Goal: Information Seeking & Learning: Learn about a topic

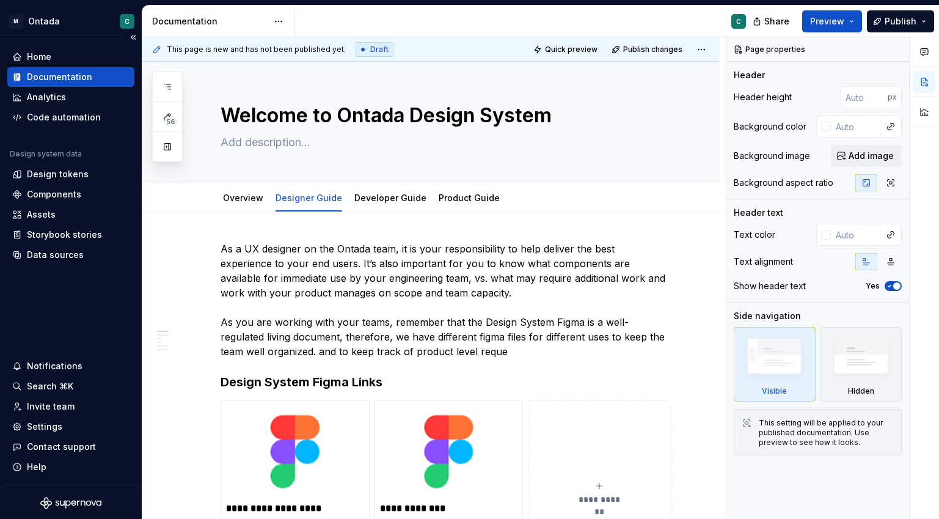
click at [54, 82] on div "Documentation" at bounding box center [59, 77] width 65 height 12
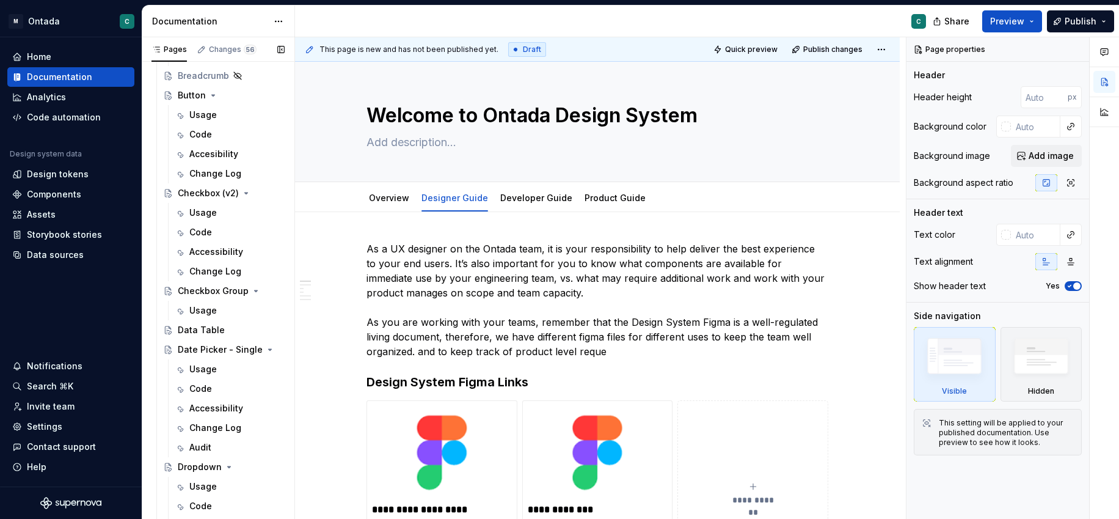
scroll to position [647, 0]
click at [198, 213] on div "Usage" at bounding box center [202, 213] width 27 height 12
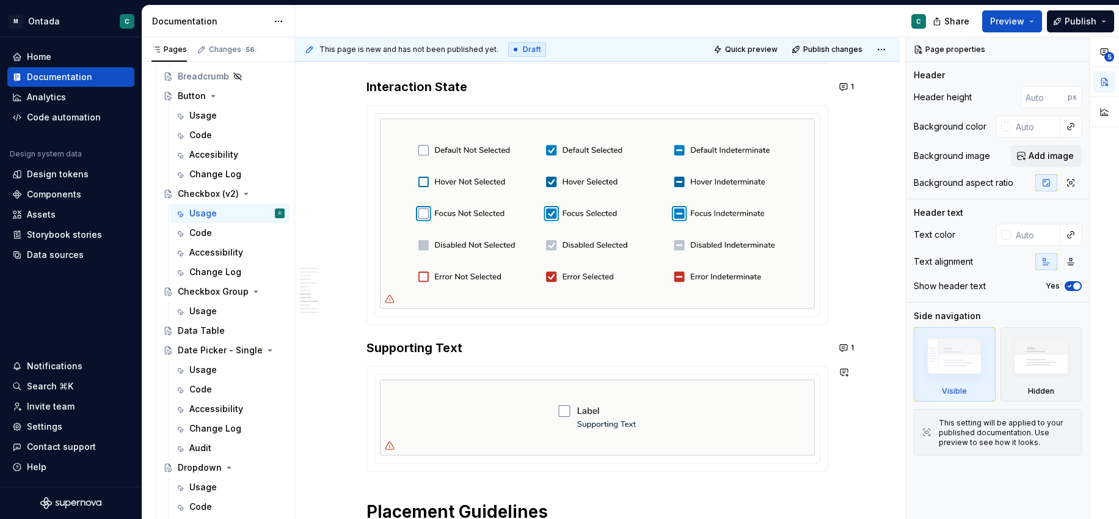
scroll to position [1489, 0]
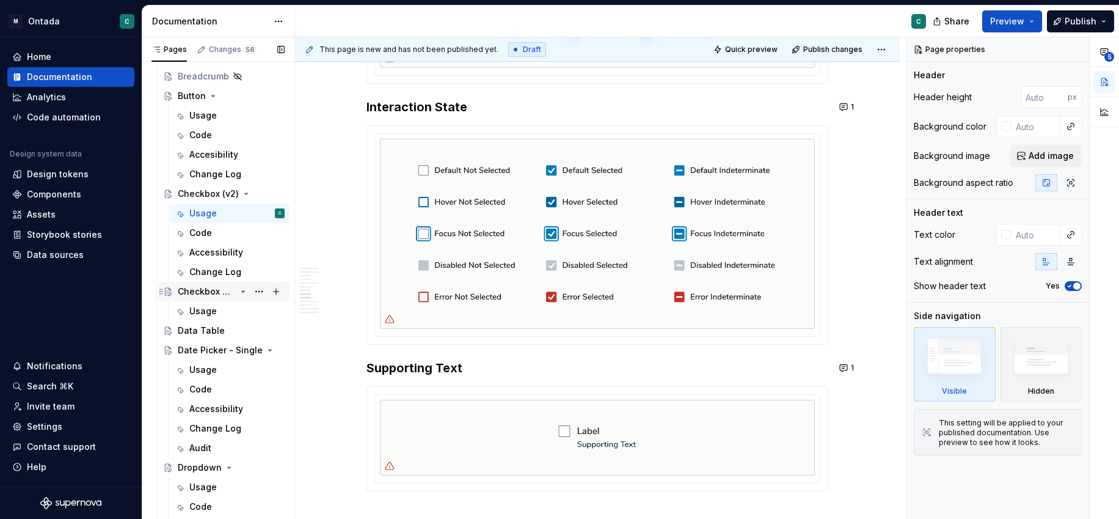
click at [208, 290] on div "Checkbox Group" at bounding box center [207, 291] width 58 height 12
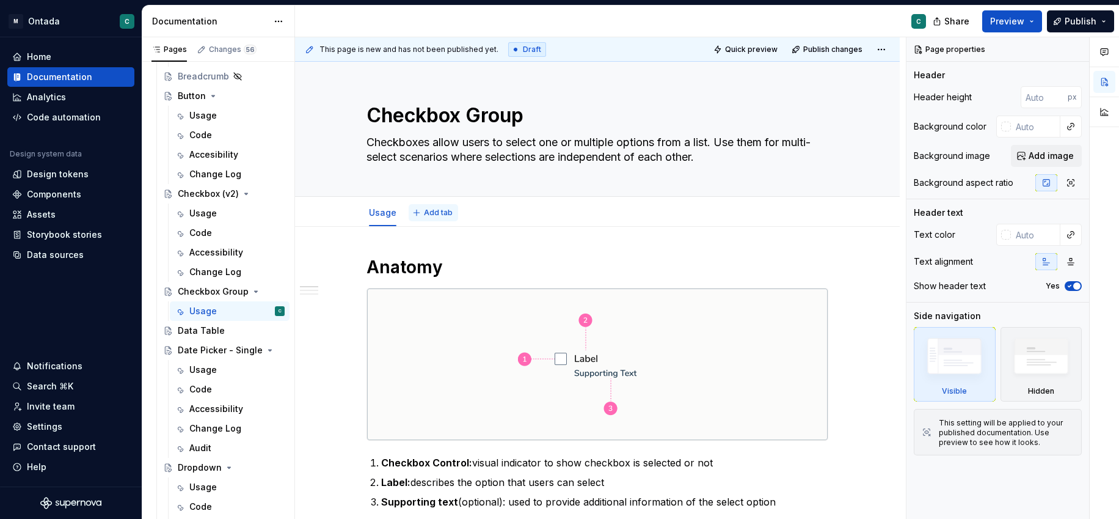
type textarea "*"
click at [438, 213] on span "Add tab" at bounding box center [438, 213] width 29 height 10
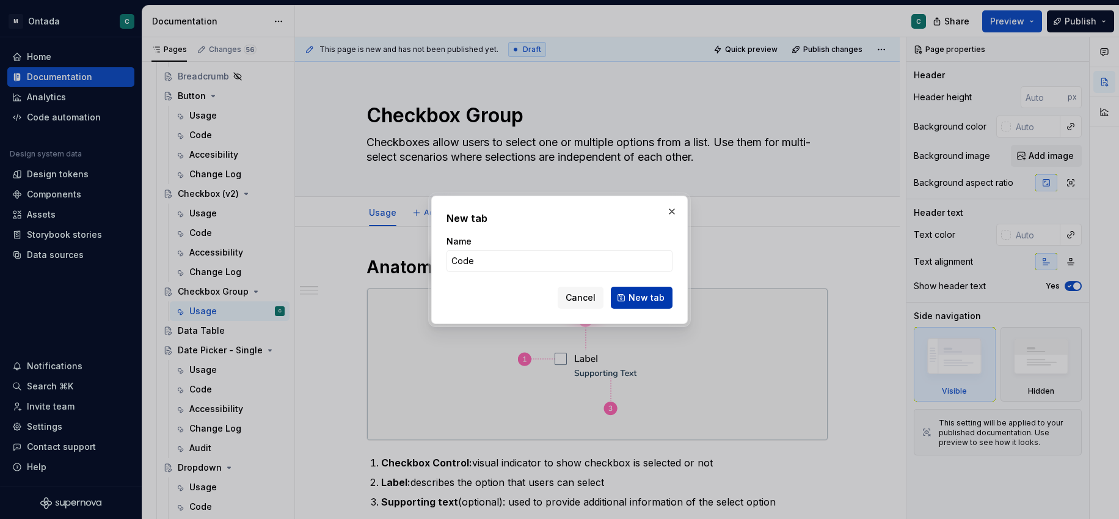
type input "Code"
click at [638, 301] on span "New tab" at bounding box center [647, 297] width 36 height 12
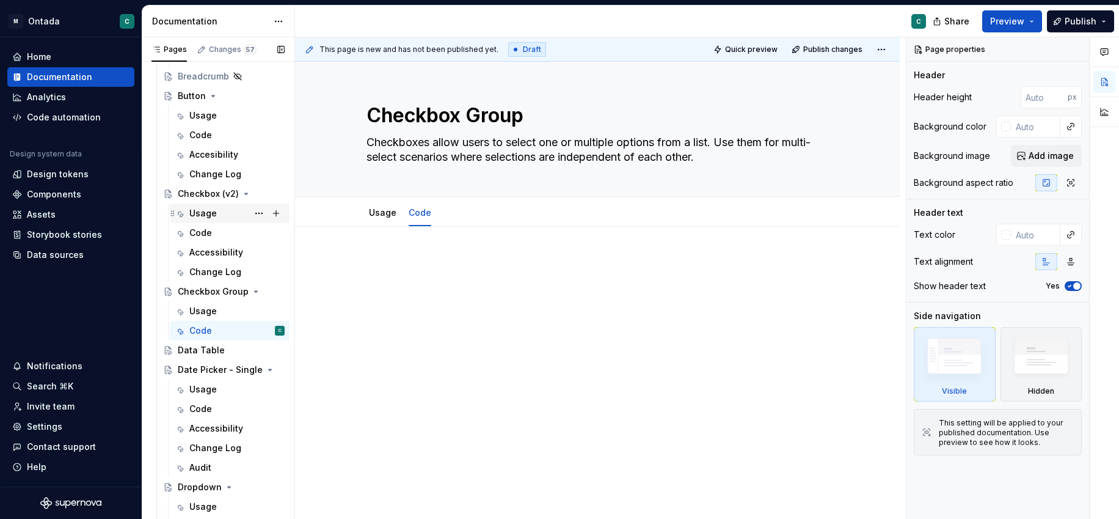
click at [214, 216] on div "Usage" at bounding box center [202, 213] width 27 height 12
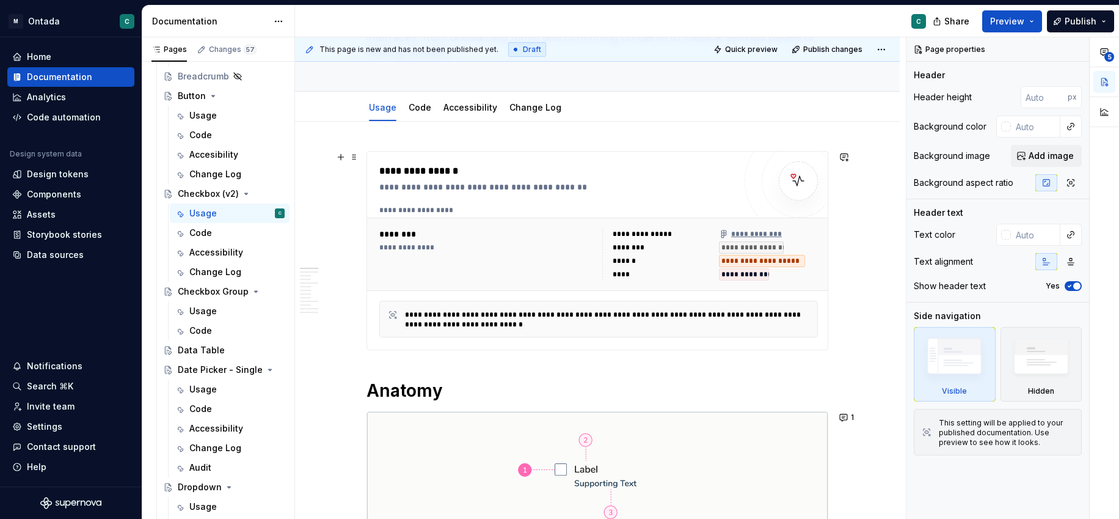
scroll to position [166, 0]
click at [343, 156] on button "button" at bounding box center [340, 155] width 17 height 17
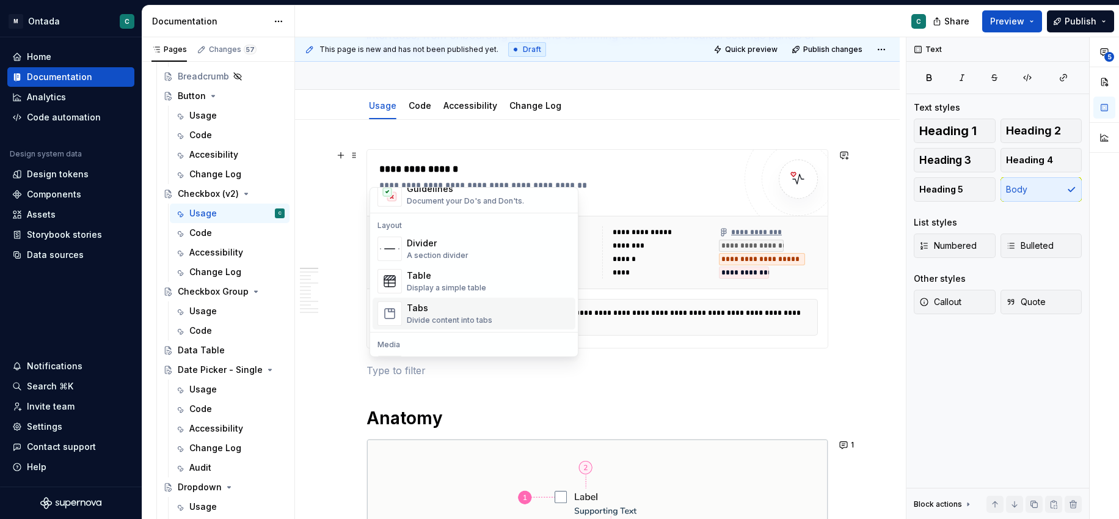
scroll to position [435, 0]
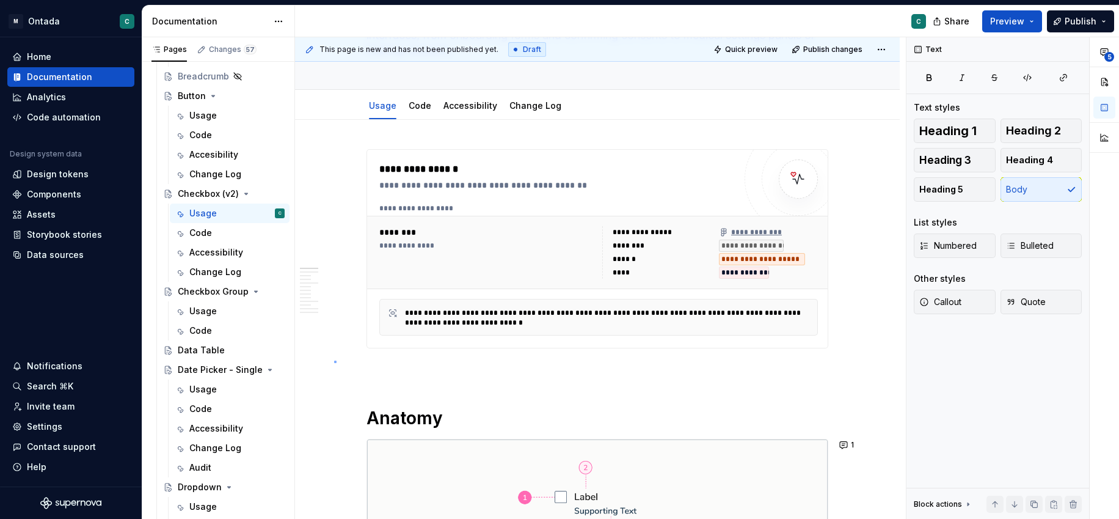
click at [334, 361] on div "**********" at bounding box center [600, 278] width 611 height 482
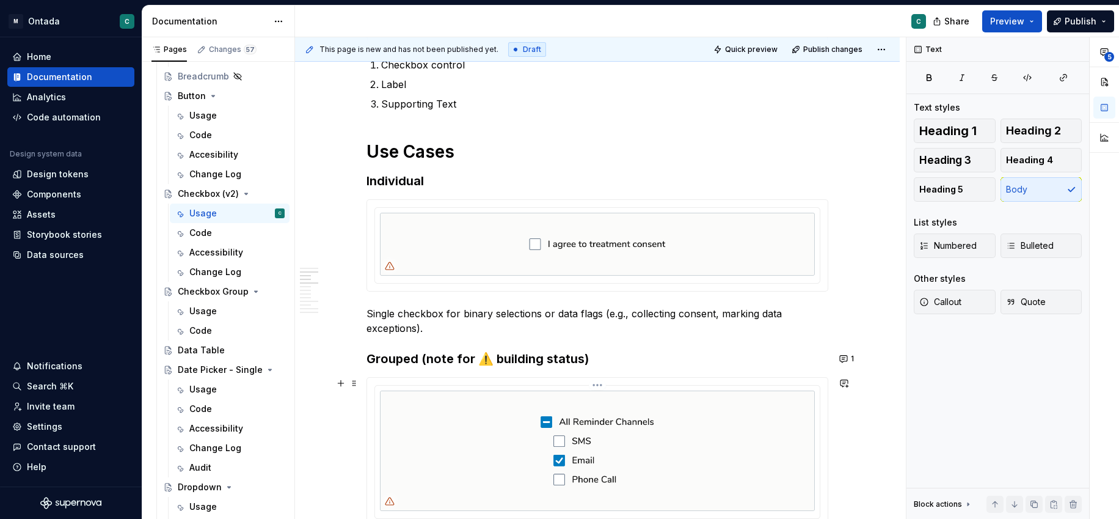
scroll to position [0, 0]
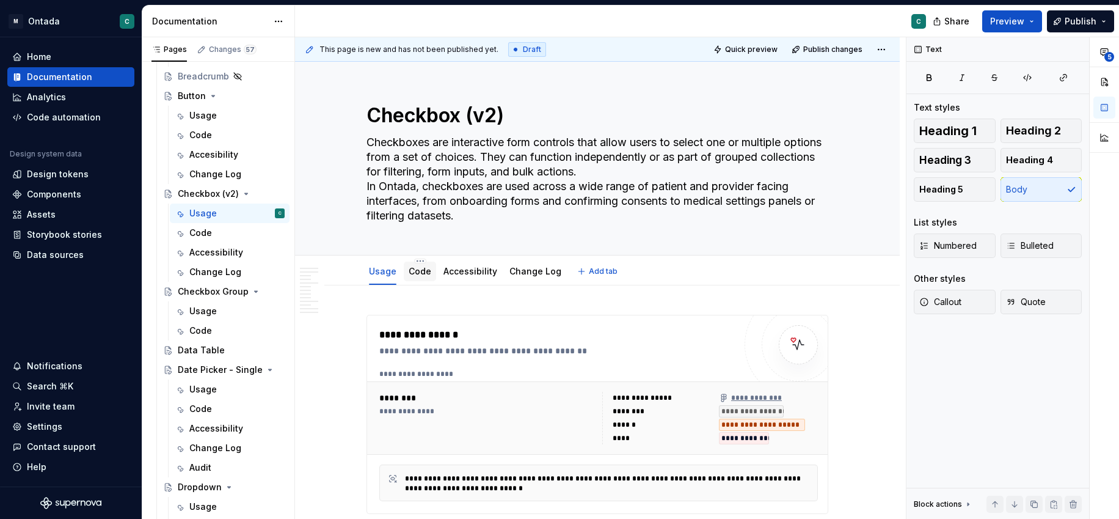
click at [415, 272] on link "Code" at bounding box center [420, 271] width 23 height 10
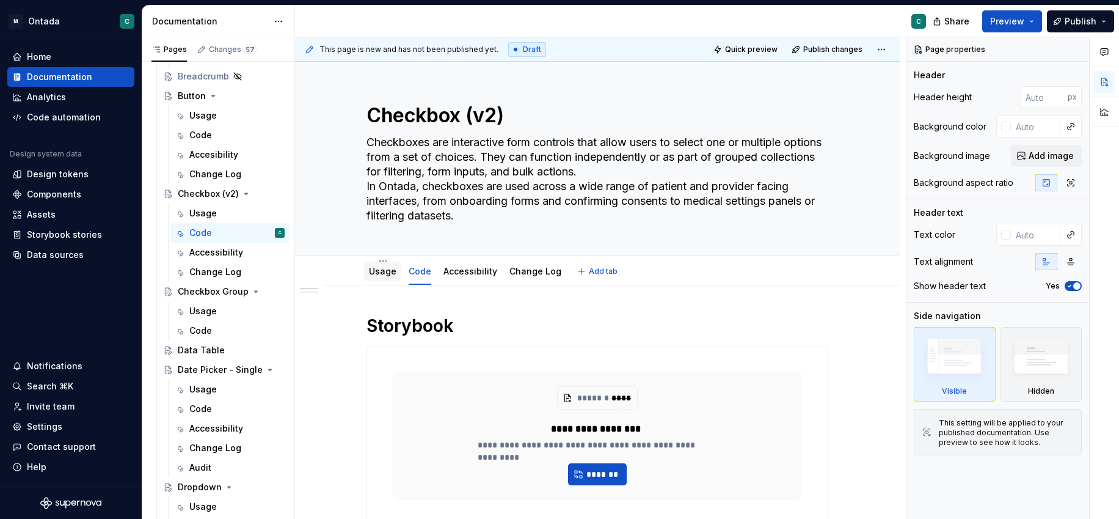
click at [390, 277] on div "Usage" at bounding box center [382, 271] width 27 height 15
click at [390, 277] on div "Usage" at bounding box center [382, 271] width 27 height 12
click at [395, 269] on link "Usage" at bounding box center [382, 271] width 27 height 10
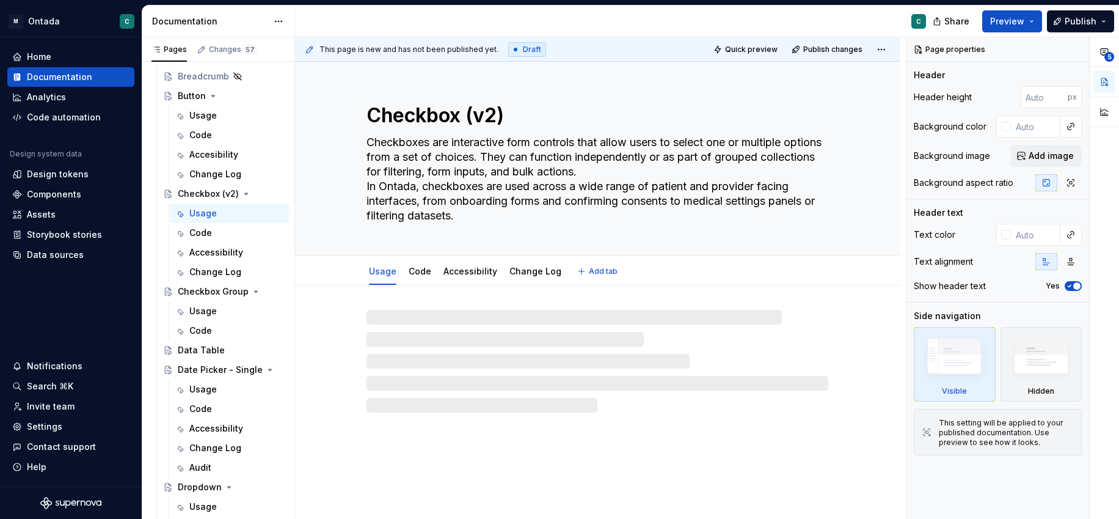
click at [395, 269] on link "Usage" at bounding box center [382, 271] width 27 height 10
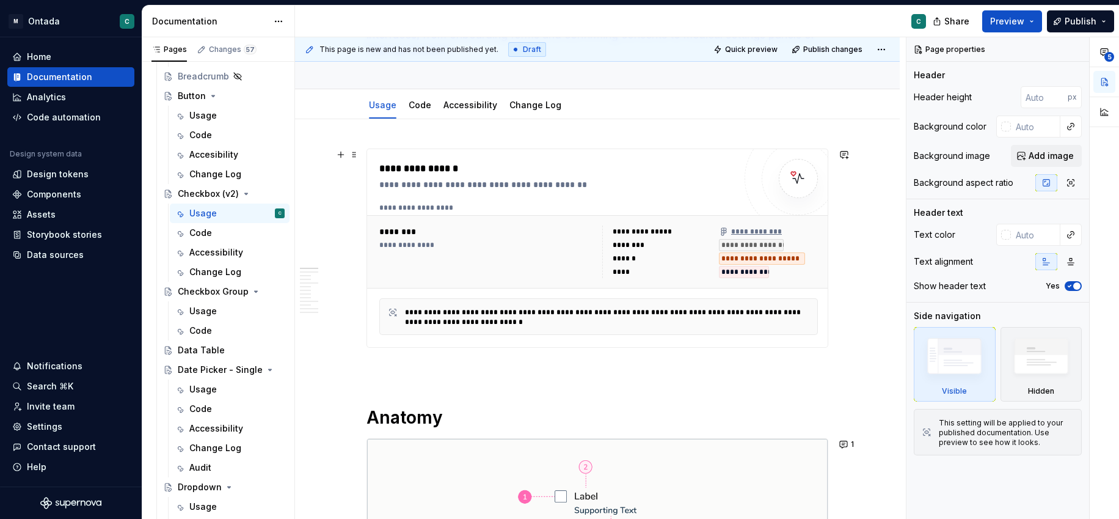
scroll to position [150, 0]
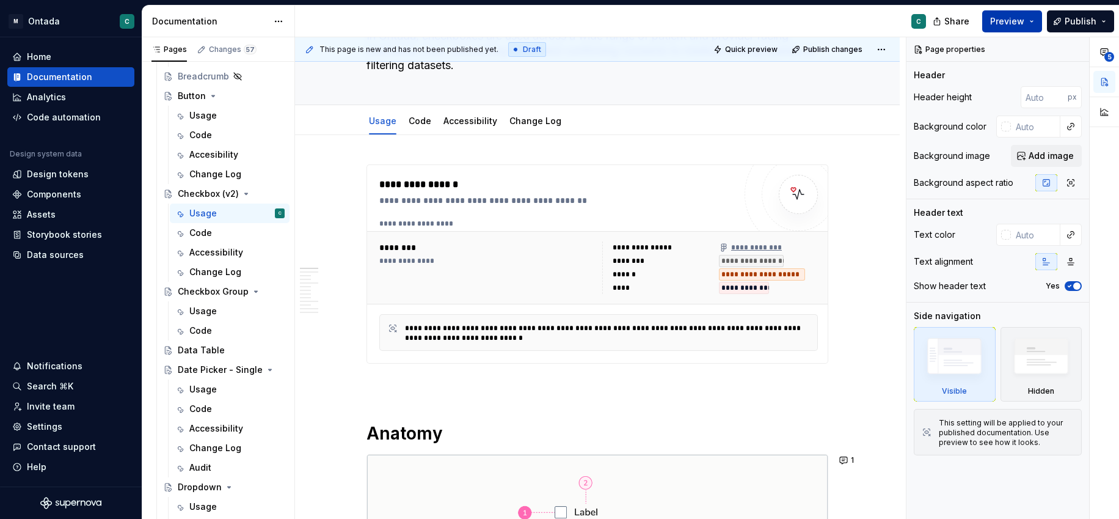
click at [938, 24] on span "Preview" at bounding box center [1007, 21] width 34 height 12
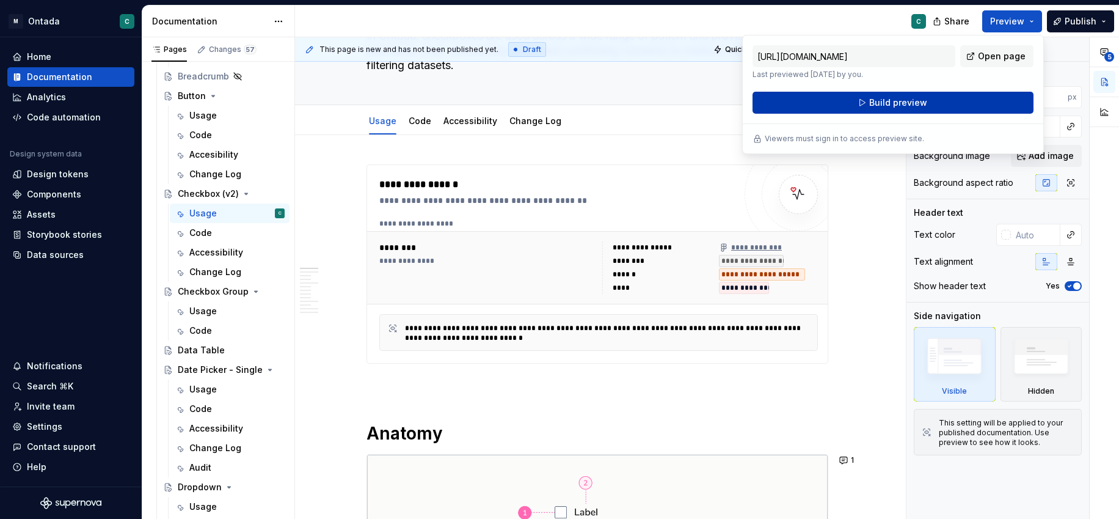
click at [857, 106] on button "Build preview" at bounding box center [893, 103] width 281 height 22
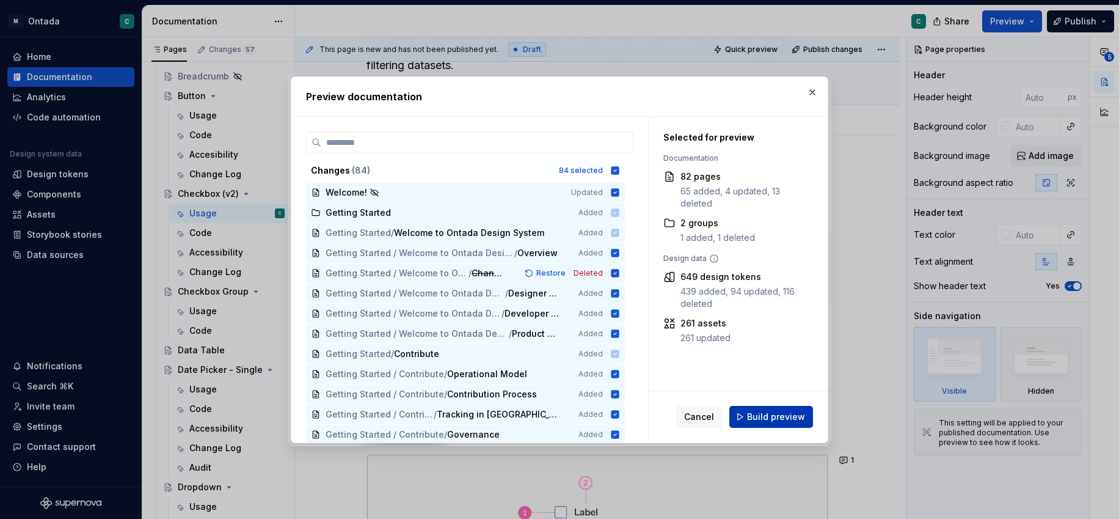
click at [778, 414] on span "Build preview" at bounding box center [776, 416] width 58 height 12
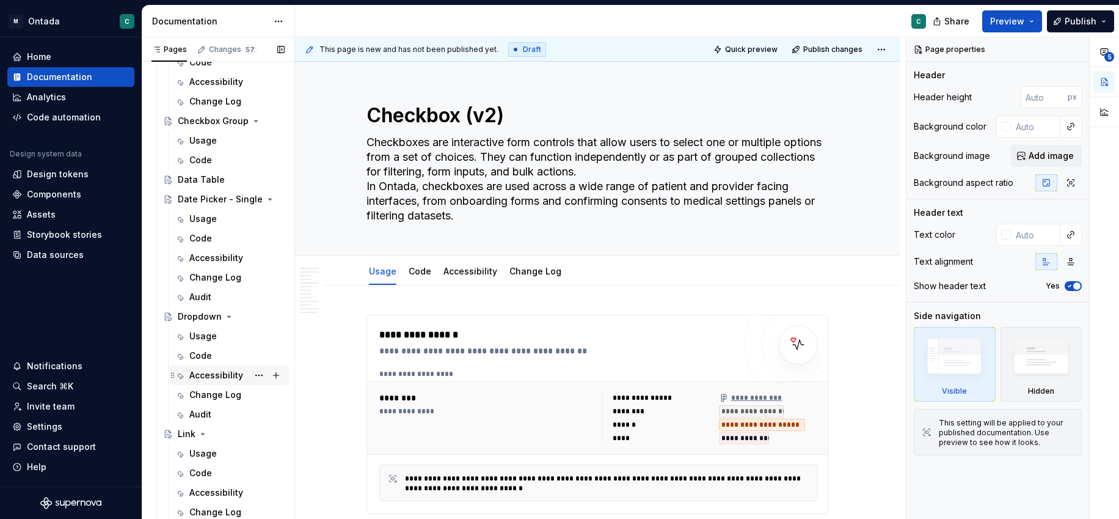
scroll to position [818, 0]
click at [205, 253] on div "Accessibility" at bounding box center [216, 258] width 54 height 12
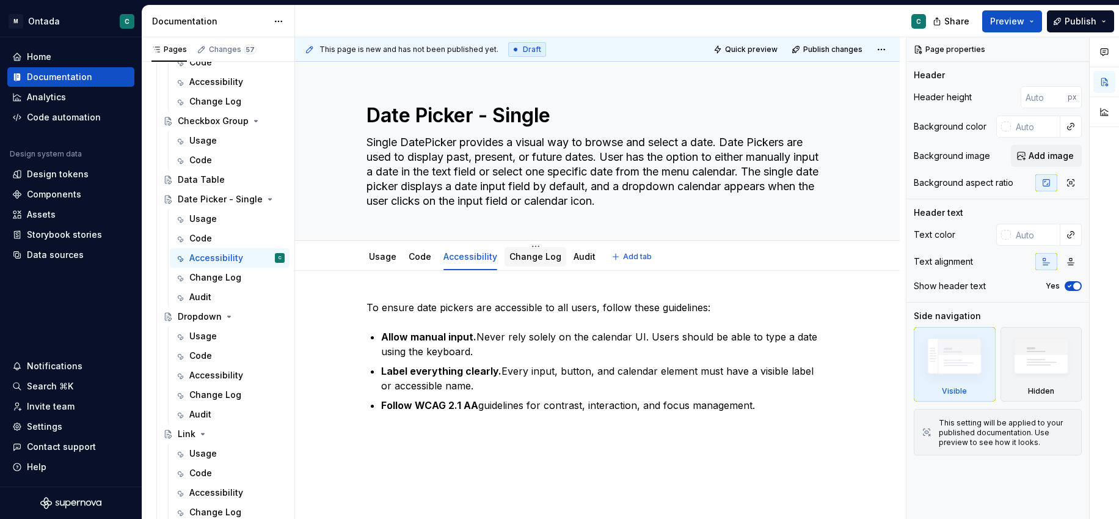
click at [522, 265] on div "Change Log" at bounding box center [536, 257] width 62 height 20
click at [520, 258] on link "Change Log" at bounding box center [535, 256] width 52 height 10
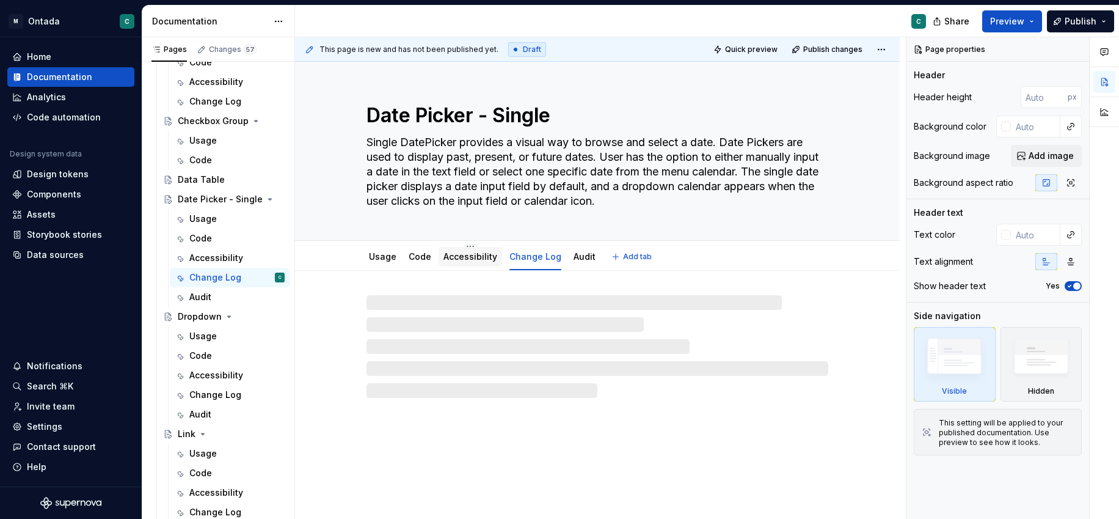
click at [456, 264] on div "Accessibility" at bounding box center [471, 257] width 64 height 20
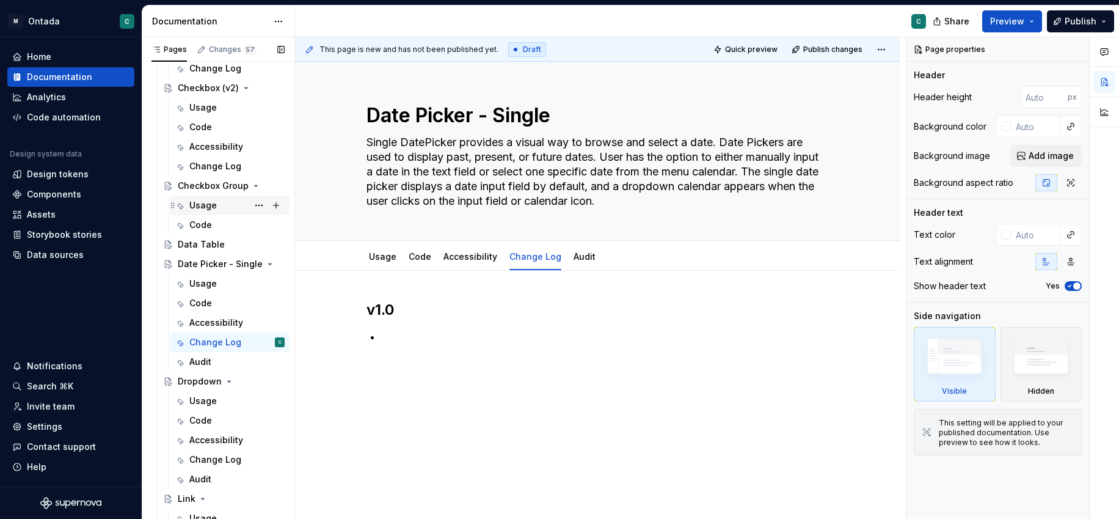
scroll to position [994, 0]
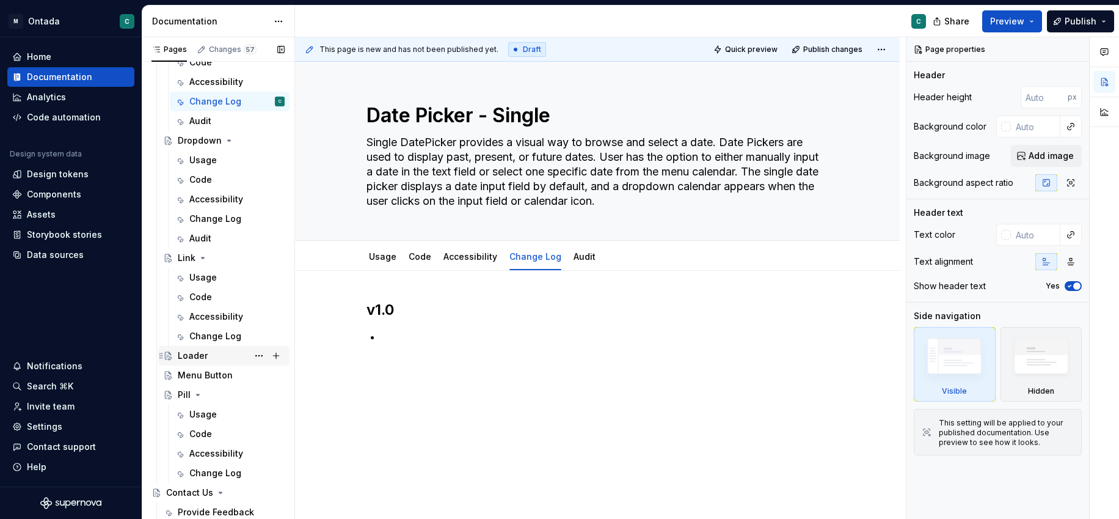
click at [192, 360] on div "Loader" at bounding box center [193, 355] width 30 height 12
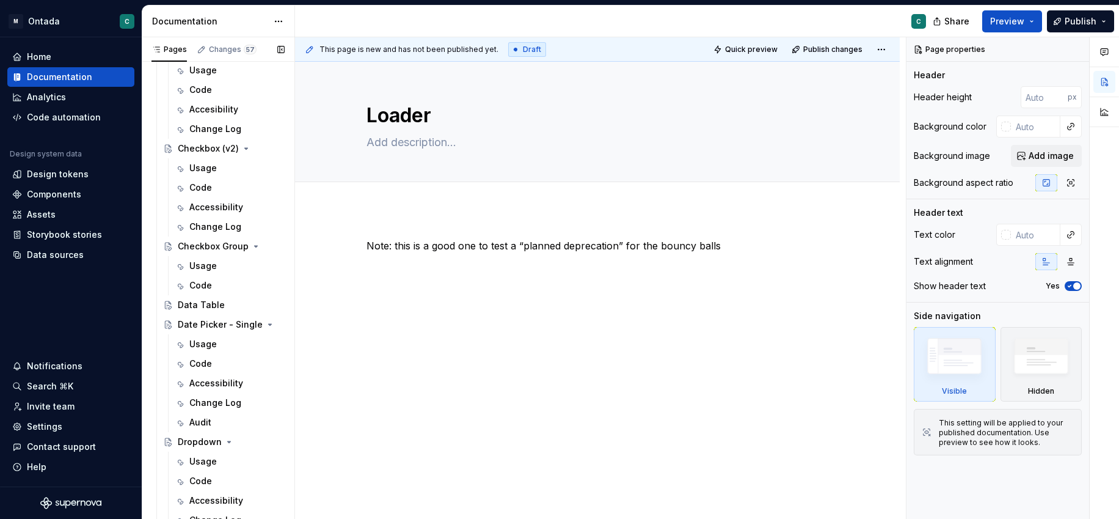
scroll to position [994, 0]
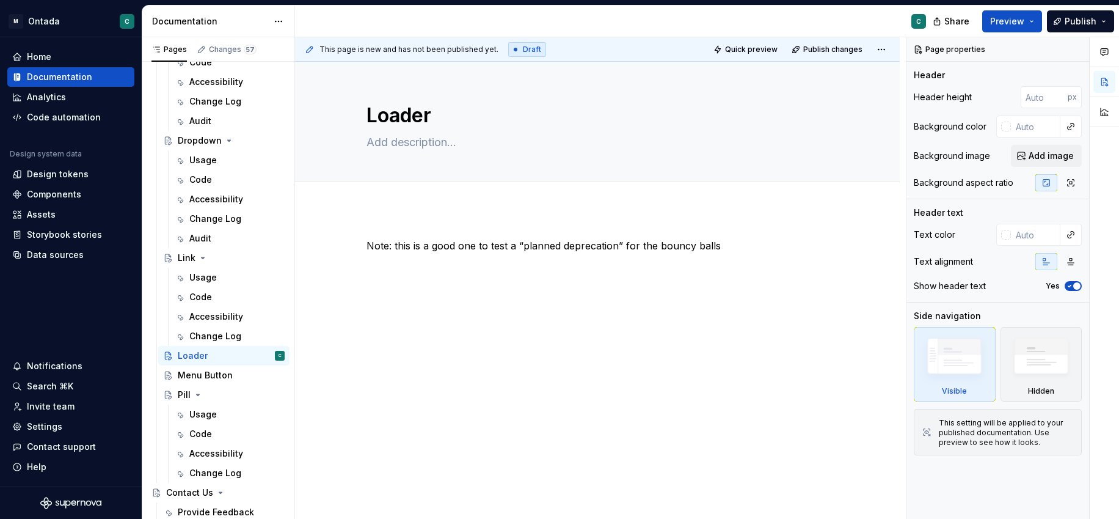
type textarea "*"
